Goal: Navigation & Orientation: Find specific page/section

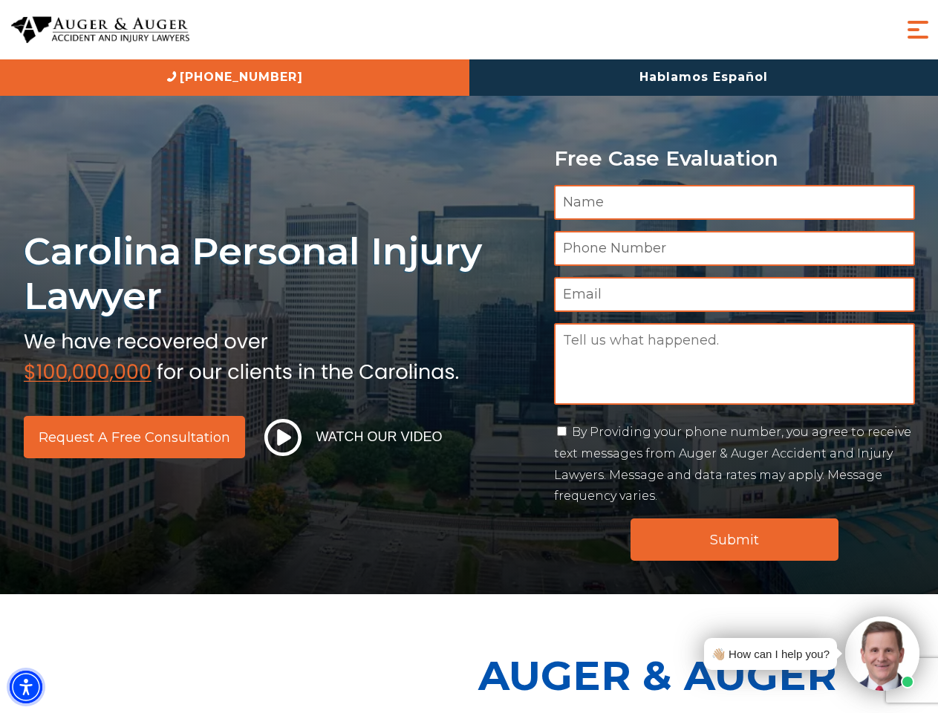
click at [26, 687] on img "Accessibility Menu" at bounding box center [26, 686] width 33 height 33
